Goal: Task Accomplishment & Management: Manage account settings

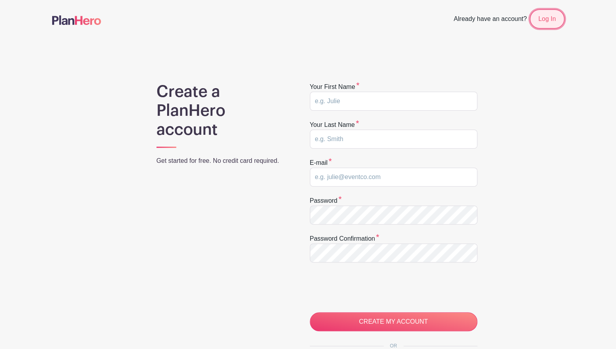
click at [553, 19] on link "Log In" at bounding box center [547, 18] width 34 height 19
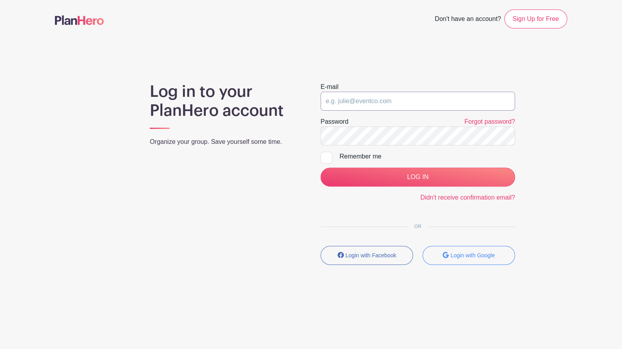
click at [353, 103] on input "email" at bounding box center [417, 101] width 194 height 19
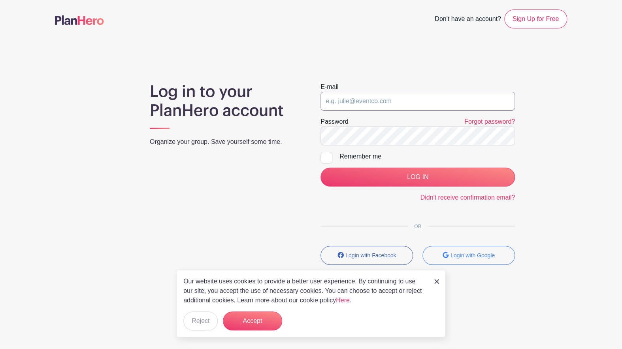
click at [338, 100] on input "email" at bounding box center [417, 101] width 194 height 19
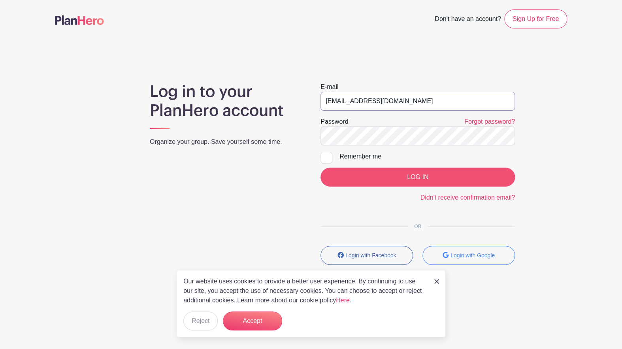
type input "[EMAIL_ADDRESS][DOMAIN_NAME]"
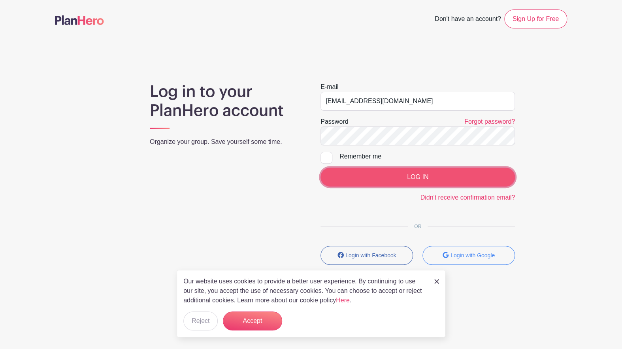
click at [389, 173] on input "LOG IN" at bounding box center [417, 176] width 194 height 19
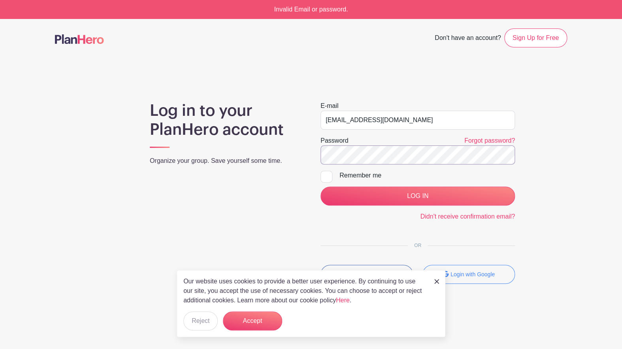
click at [347, 145] on div "Password Forgot password?" at bounding box center [417, 150] width 194 height 28
click at [320, 186] on input "LOG IN" at bounding box center [417, 195] width 194 height 19
click at [528, 208] on div "Log in to your PlanHero account Organize your group. Save yourself some time. E…" at bounding box center [311, 195] width 512 height 189
